Goal: Information Seeking & Learning: Learn about a topic

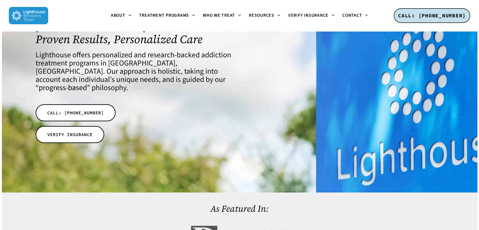
scroll to position [95, 0]
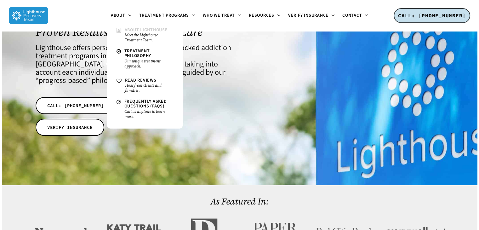
click at [133, 33] on small "Meet the Lighthouse Treatment Team." at bounding box center [149, 37] width 49 height 10
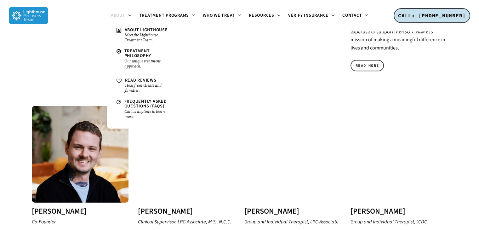
scroll to position [504, 0]
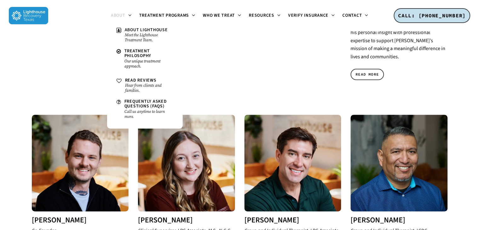
click at [118, 14] on span "About" at bounding box center [118, 15] width 14 height 6
click at [118, 16] on span "About" at bounding box center [118, 15] width 14 height 6
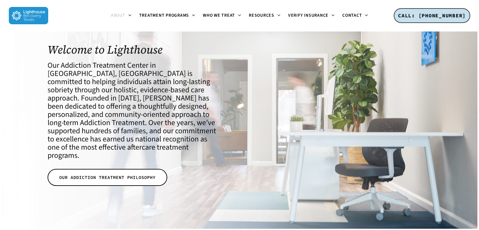
scroll to position [0, 0]
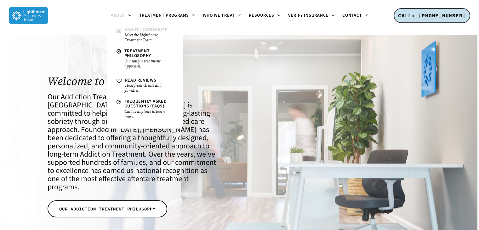
click at [142, 36] on small "Meet the Lighthouse Treatment Team." at bounding box center [149, 37] width 49 height 10
